Goal: Find specific page/section: Find specific page/section

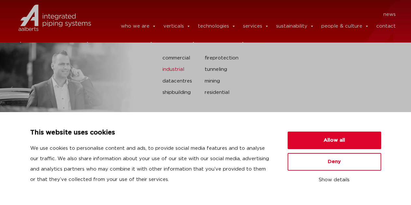
click at [182, 70] on link "industrial" at bounding box center [178, 69] width 32 height 8
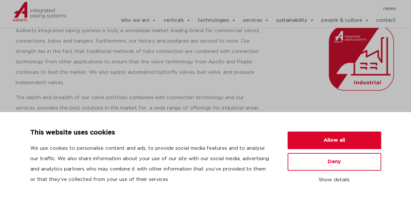
scroll to position [97, 0]
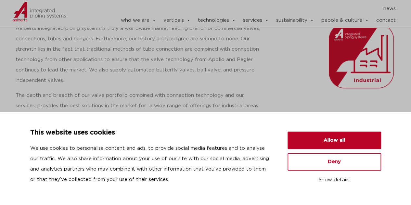
click at [336, 141] on button "Allow all" at bounding box center [334, 141] width 94 height 18
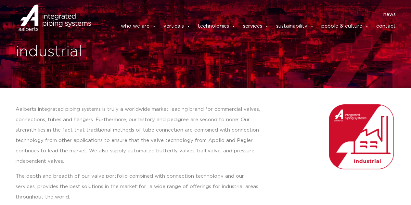
scroll to position [0, 0]
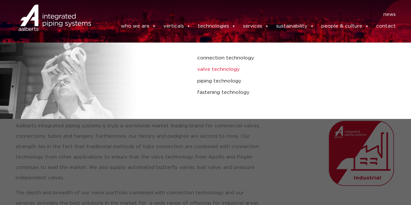
click at [230, 72] on link "valve technology" at bounding box center [274, 69] width 154 height 8
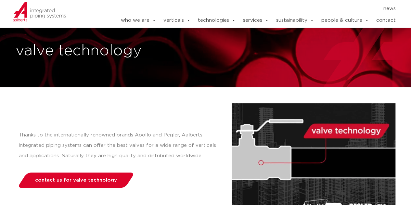
scroll to position [32, 0]
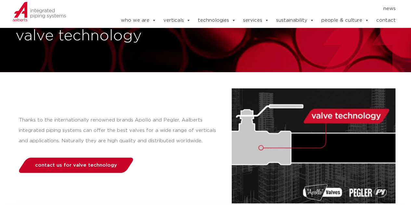
click at [89, 165] on span "contact us for valve technology" at bounding box center [76, 165] width 82 height 5
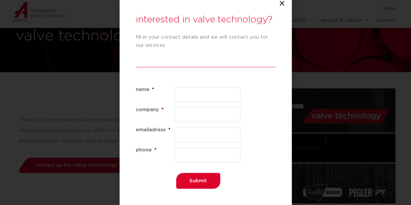
click at [283, 4] on icon "Close" at bounding box center [282, 3] width 6 height 6
